Goal: Navigation & Orientation: Find specific page/section

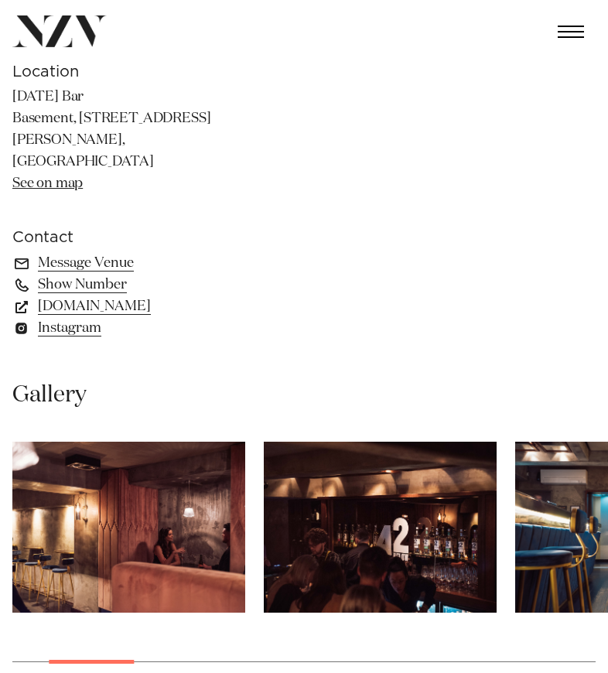
scroll to position [798, 0]
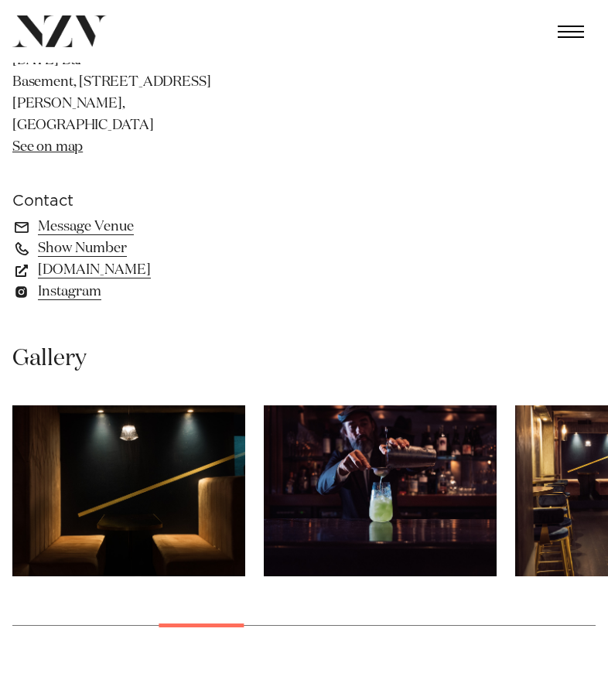
click at [496, 469] on img "6 / 16" at bounding box center [380, 490] width 233 height 171
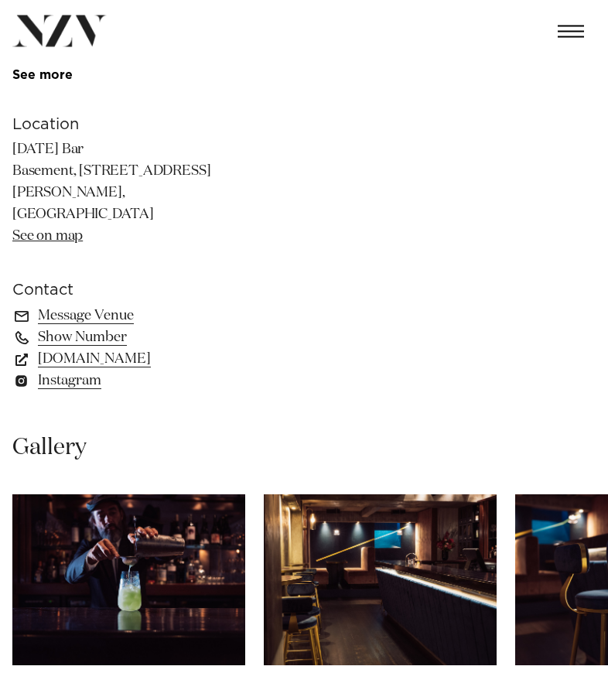
scroll to position [579, 0]
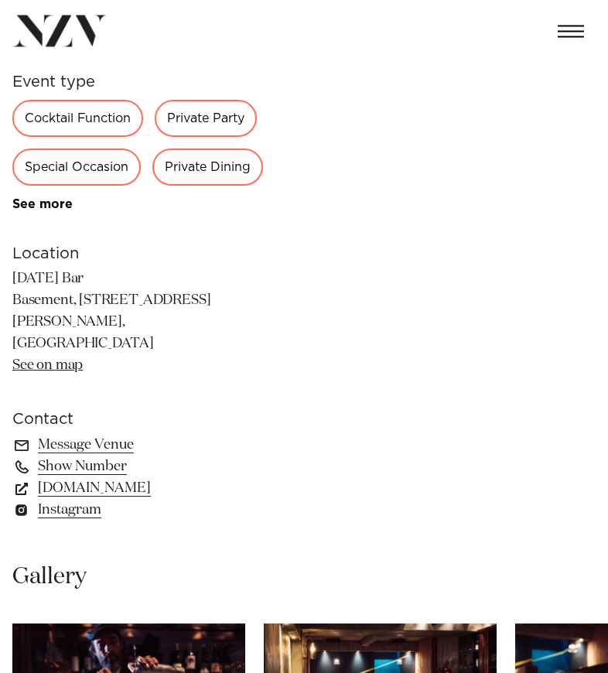
click at [199, 122] on div "Private Party" at bounding box center [206, 119] width 102 height 37
click at [214, 118] on div "Private Party" at bounding box center [206, 118] width 102 height 37
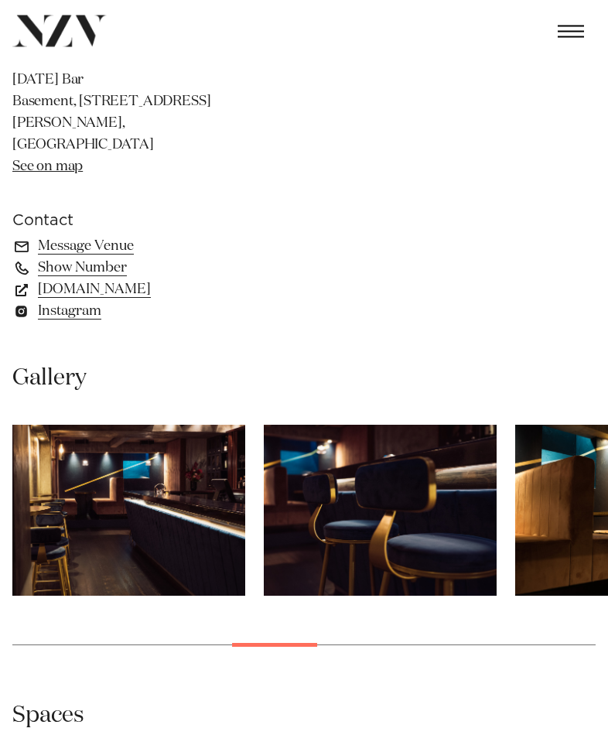
scroll to position [779, 0]
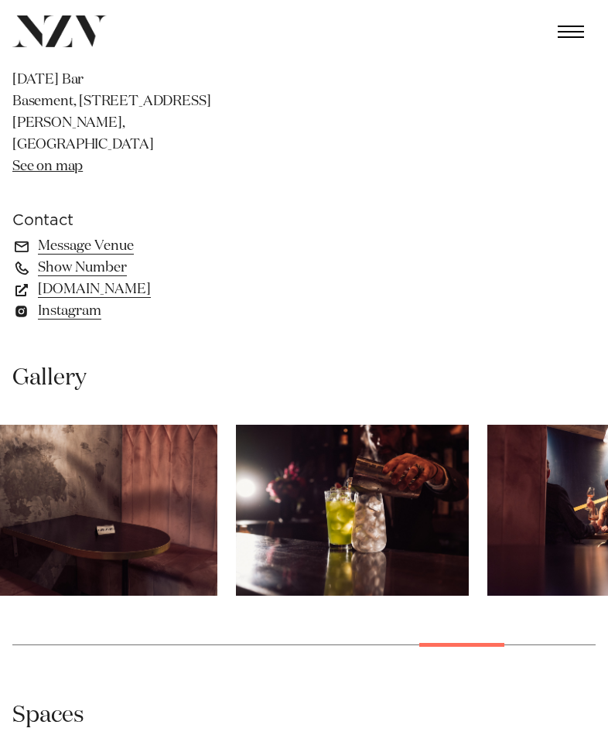
click at [494, 504] on img "14 / 16" at bounding box center [603, 510] width 233 height 171
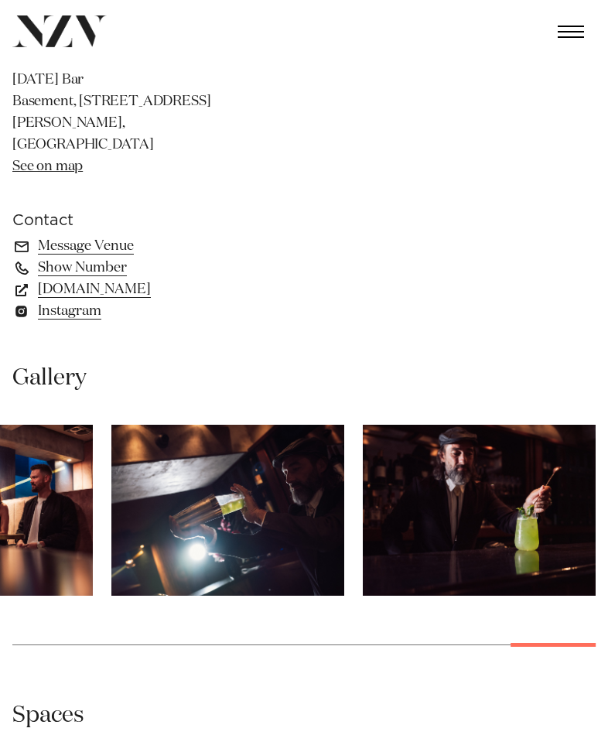
click at [530, 490] on img "16 / 16" at bounding box center [479, 510] width 233 height 171
